Goal: Transaction & Acquisition: Obtain resource

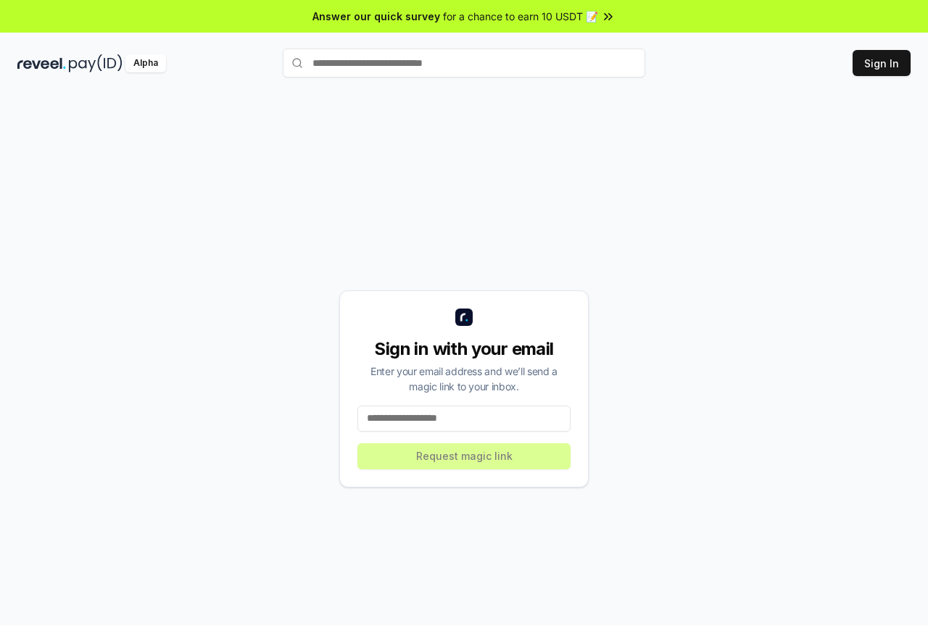
click at [472, 411] on input at bounding box center [463, 419] width 213 height 26
click at [472, 415] on input at bounding box center [463, 419] width 213 height 26
click at [423, 419] on input at bounding box center [463, 419] width 213 height 26
click at [870, 59] on button "Sign In" at bounding box center [881, 63] width 58 height 26
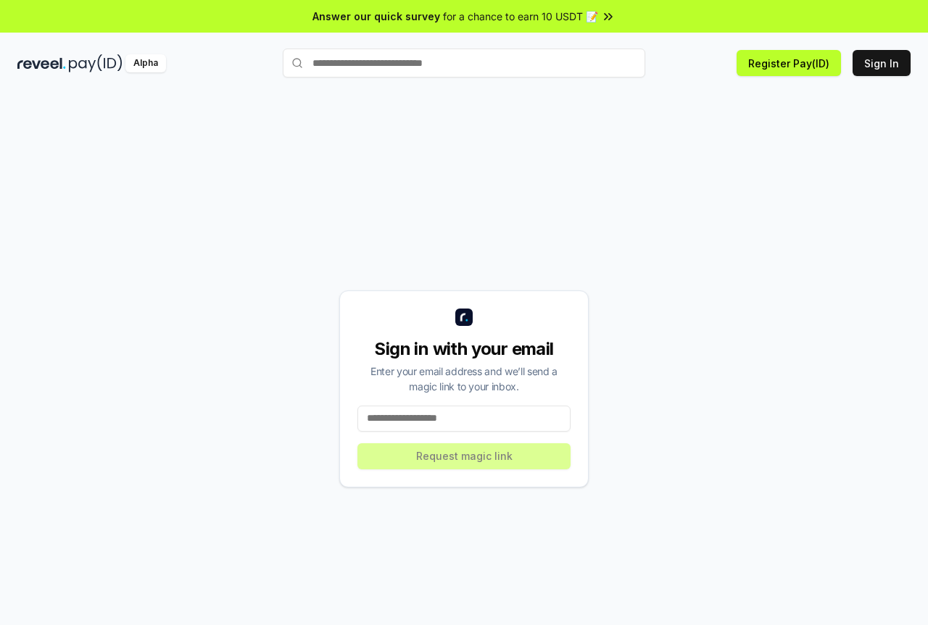
click at [505, 404] on div "Sign in with your email Enter your email address and we’ll send a magic link to…" at bounding box center [463, 389] width 249 height 197
click at [506, 412] on input at bounding box center [463, 419] width 213 height 26
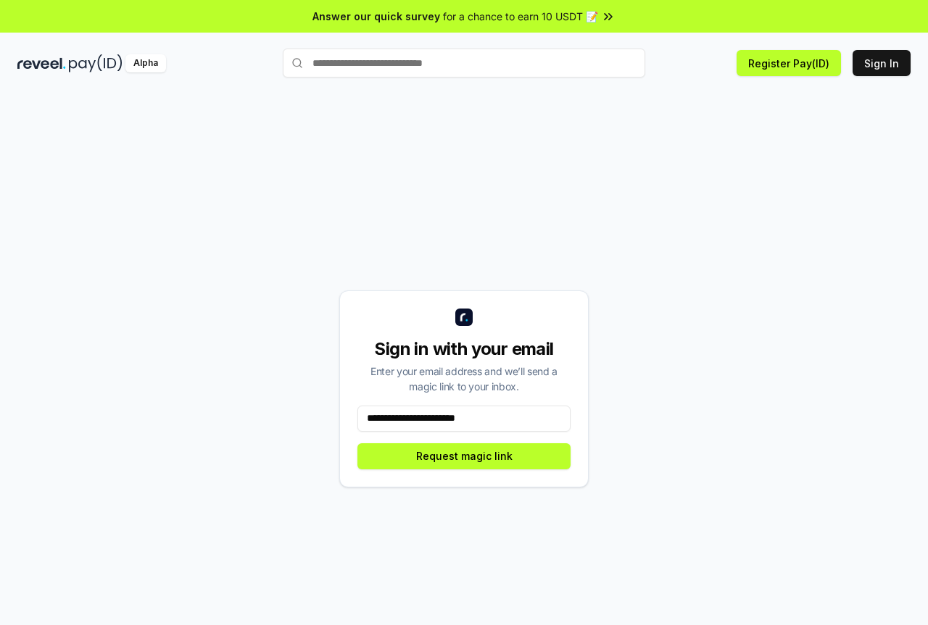
type input "**********"
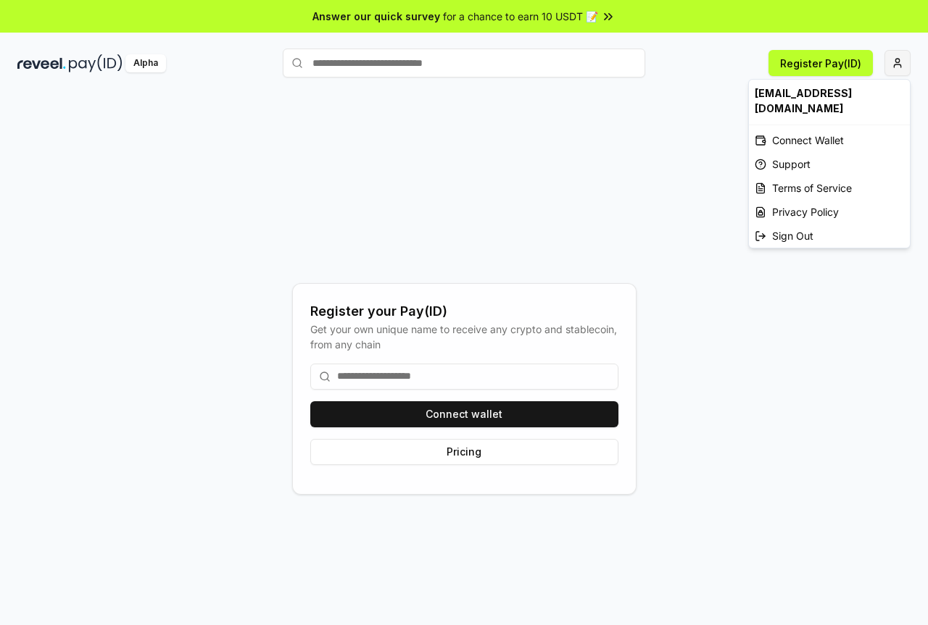
click at [908, 69] on html "Answer our quick survey for a chance to earn 10 USDT 📝 Alpha Register Pay(ID) R…" at bounding box center [464, 312] width 928 height 625
click at [814, 128] on div "Connect Wallet" at bounding box center [829, 140] width 161 height 24
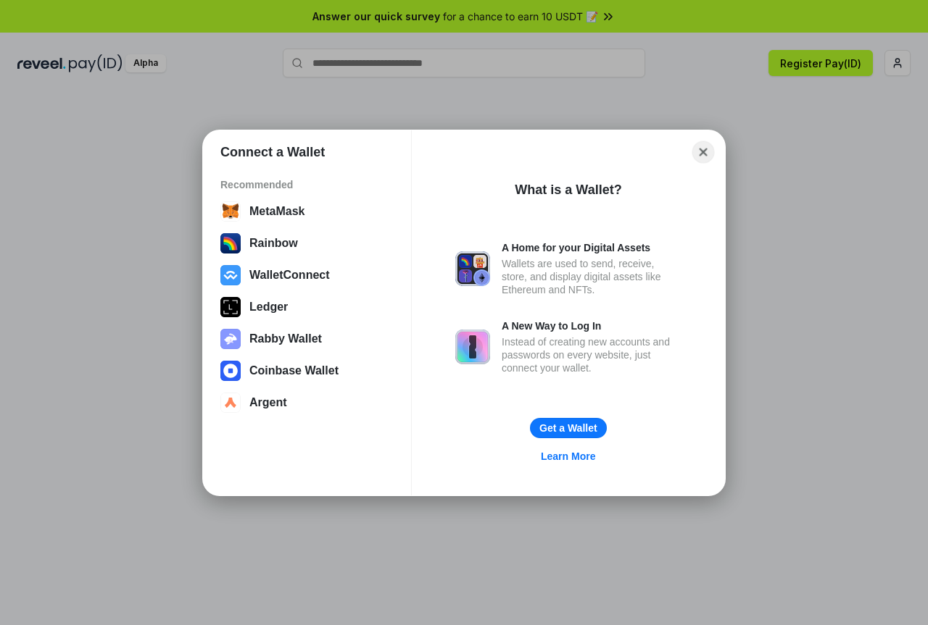
click at [703, 156] on button "Close" at bounding box center [703, 152] width 22 height 22
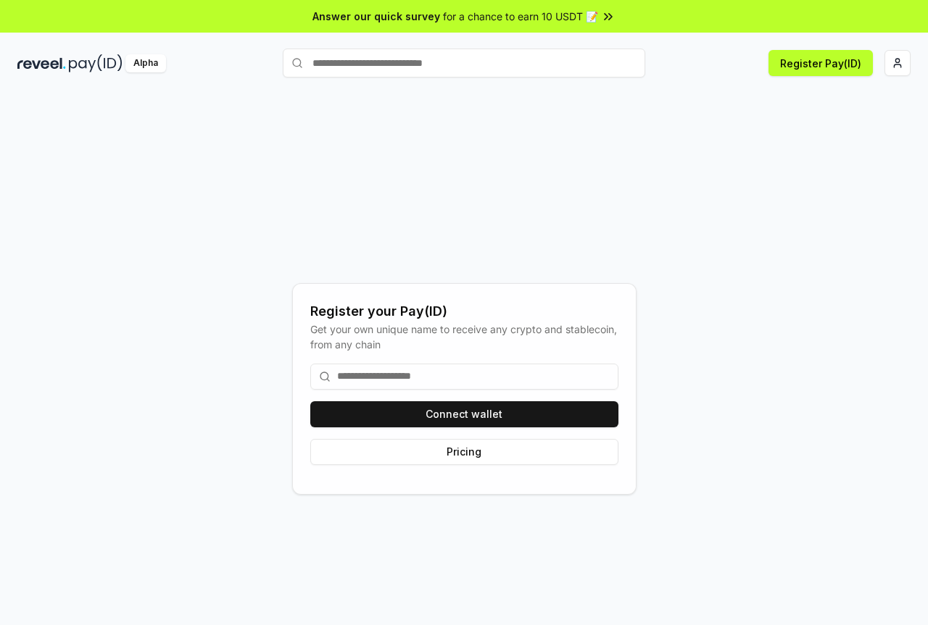
click at [720, 213] on div "Register your Pay(ID) Get your own unique name to receive any crypto and stable…" at bounding box center [463, 389] width 893 height 556
